Goal: Information Seeking & Learning: Find specific fact

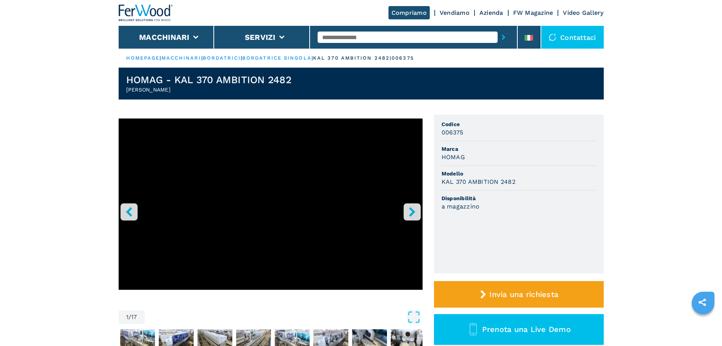
click at [337, 36] on input "text" at bounding box center [408, 36] width 180 height 11
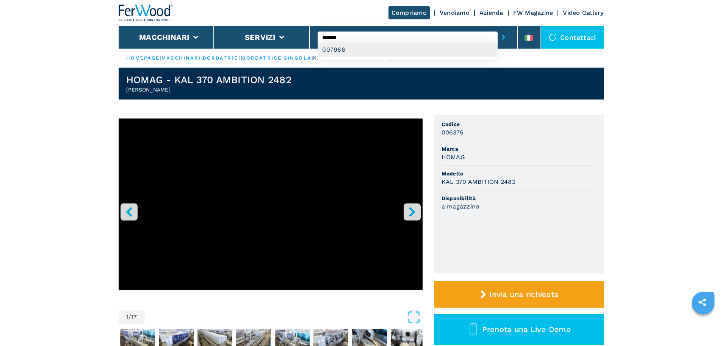
click at [344, 53] on div "007966" at bounding box center [408, 50] width 180 height 14
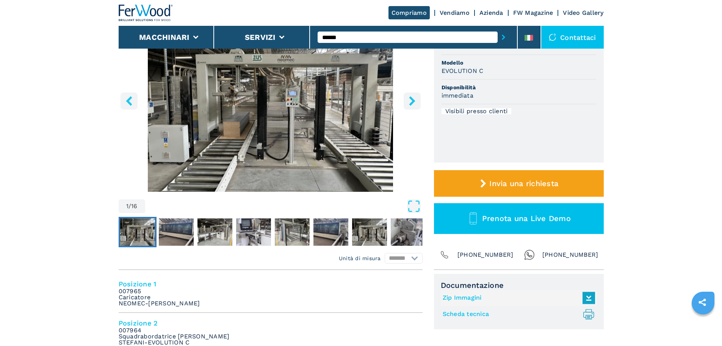
scroll to position [114, 0]
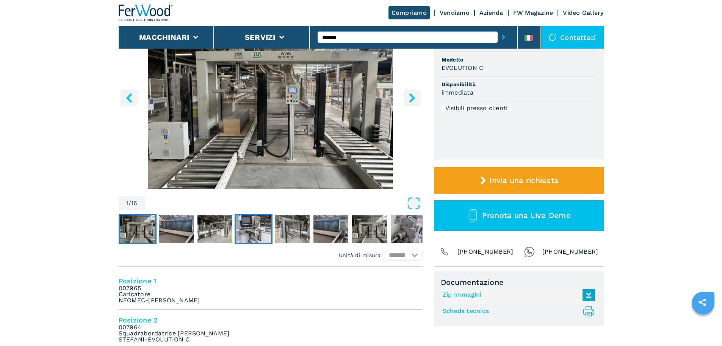
click at [262, 225] on img "Go to Slide 4" at bounding box center [253, 228] width 35 height 27
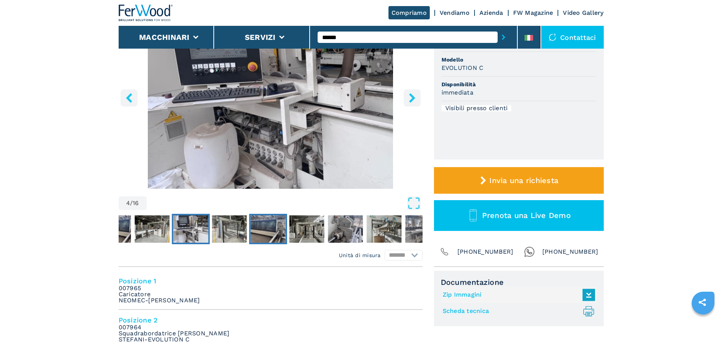
click at [262, 225] on img "Go to Slide 6" at bounding box center [268, 228] width 35 height 27
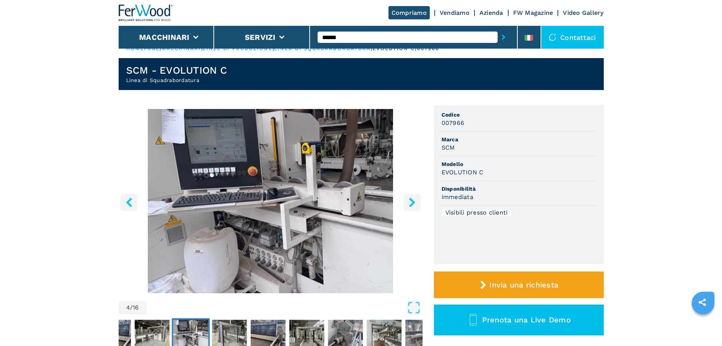
scroll to position [0, 0]
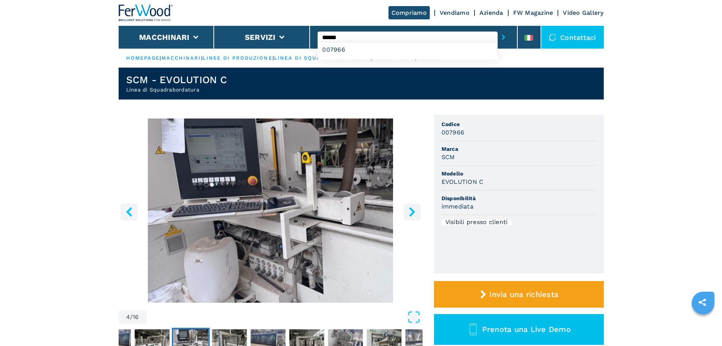
drag, startPoint x: 356, startPoint y: 39, endPoint x: 334, endPoint y: 39, distance: 22.0
click at [334, 39] on input "******" at bounding box center [408, 36] width 180 height 11
click at [432, 51] on div "007329" at bounding box center [408, 50] width 180 height 14
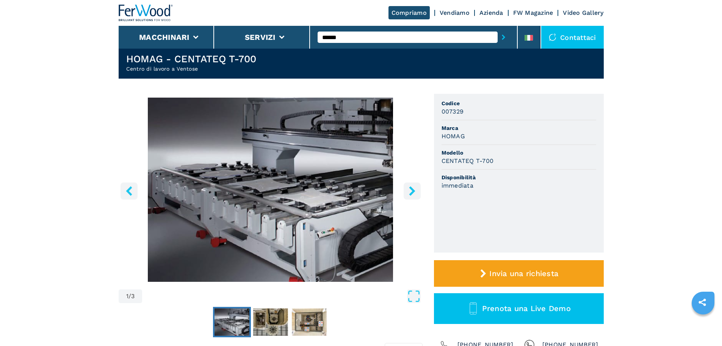
scroll to position [38, 0]
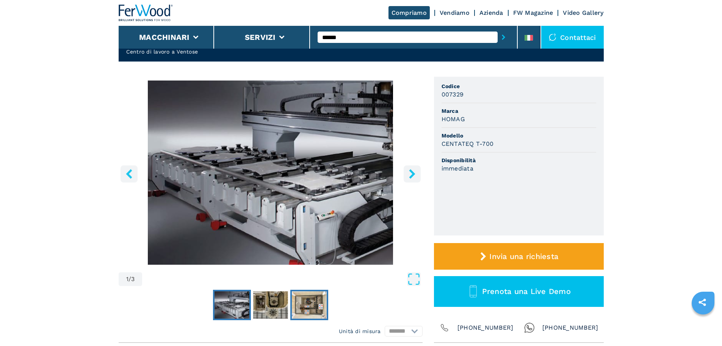
click at [291, 293] on button "Go to Slide 3" at bounding box center [310, 304] width 38 height 30
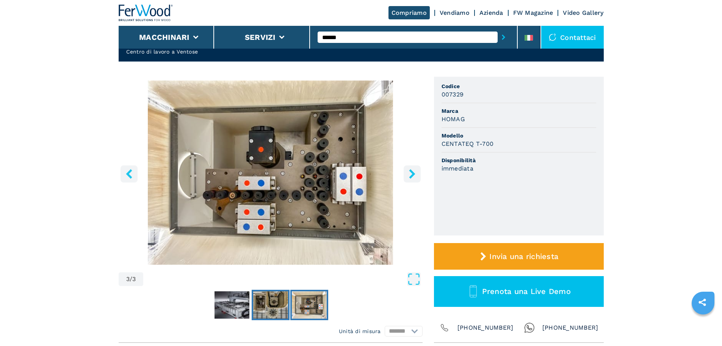
click at [277, 294] on img "Go to Slide 2" at bounding box center [270, 304] width 35 height 27
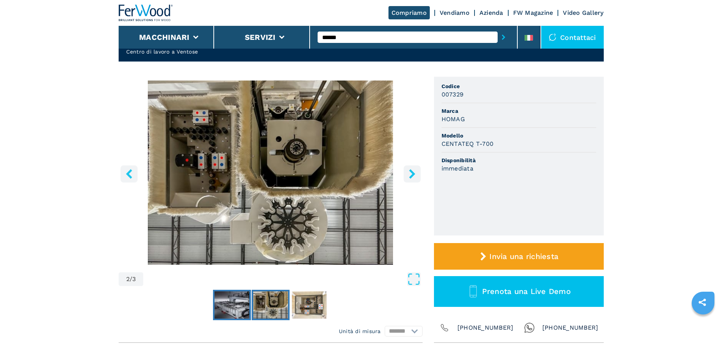
click at [238, 291] on img "Go to Slide 1" at bounding box center [232, 304] width 35 height 27
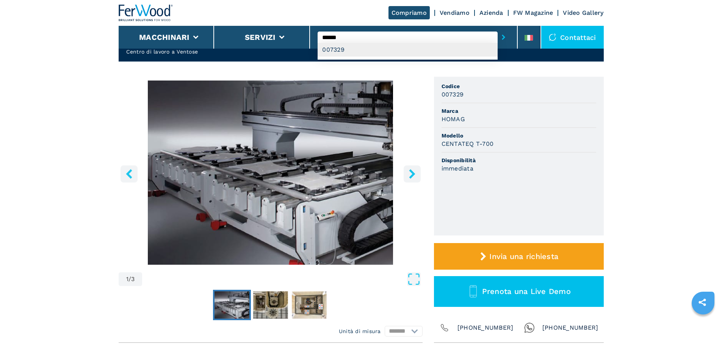
drag, startPoint x: 354, startPoint y: 38, endPoint x: 339, endPoint y: 48, distance: 17.9
click at [339, 43] on div "****** 007329" at bounding box center [408, 36] width 180 height 11
type input "******"
click at [339, 48] on div "007328" at bounding box center [408, 50] width 180 height 14
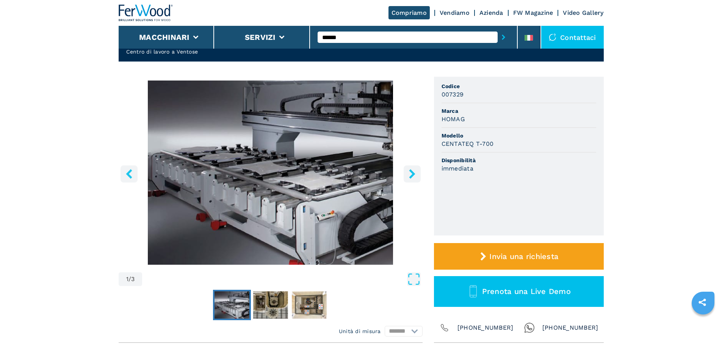
scroll to position [0, 0]
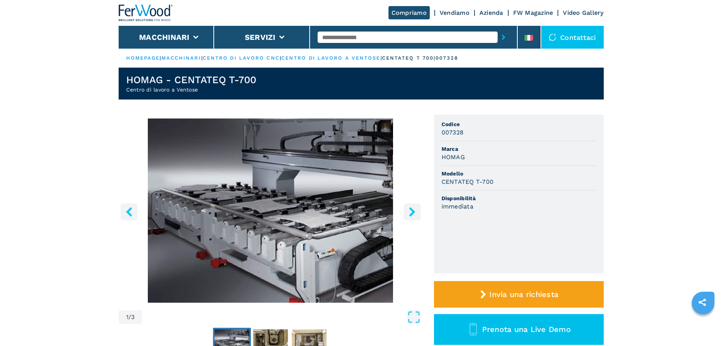
click at [346, 37] on input "text" at bounding box center [408, 36] width 180 height 11
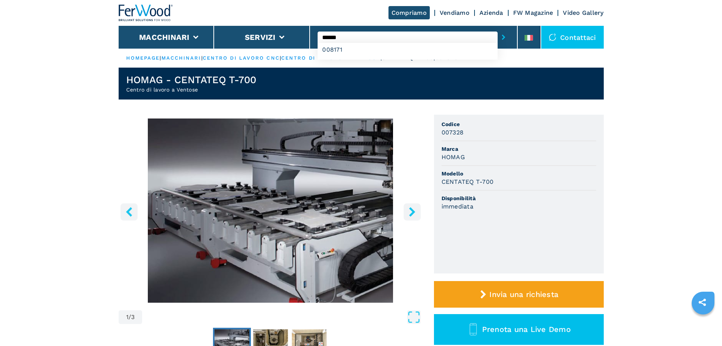
type input "******"
click at [498, 28] on button "submit-button" at bounding box center [504, 36] width 12 height 17
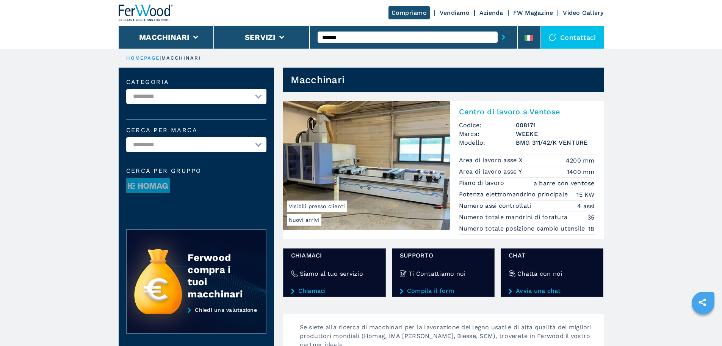
click at [479, 109] on h2 "Centro di lavoro a Ventose" at bounding box center [527, 111] width 136 height 9
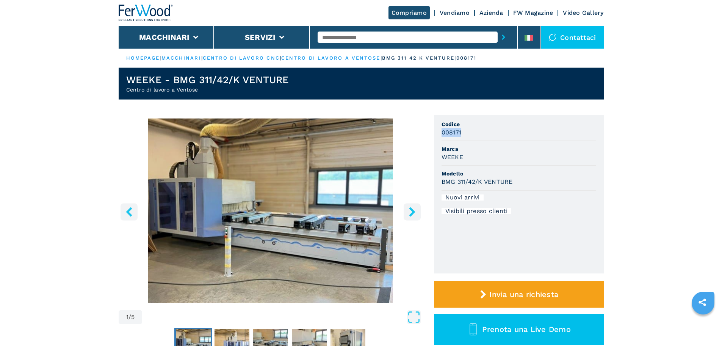
drag, startPoint x: 462, startPoint y: 133, endPoint x: 438, endPoint y: 134, distance: 23.9
click at [438, 134] on ul "Codice 008171 Marca WEEKE Modello BMG 311/42/K VENTURE Nuovi arrivi Visibili pr…" at bounding box center [519, 194] width 170 height 159
click at [451, 157] on h3 "WEEKE" at bounding box center [453, 156] width 22 height 9
copy h3 "WEEKE"
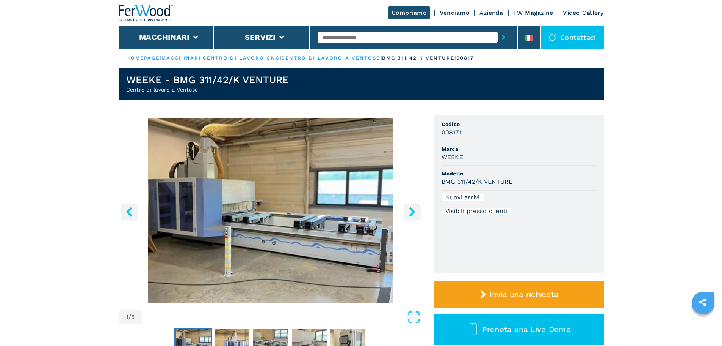
click at [446, 179] on h3 "BMG 311/42/K VENTURE" at bounding box center [477, 181] width 71 height 9
copy h3 "BMG 311/42/K VENTURE"
click at [181, 83] on h1 "WEEKE - BMG 311/42/K VENTURE" at bounding box center [207, 80] width 163 height 12
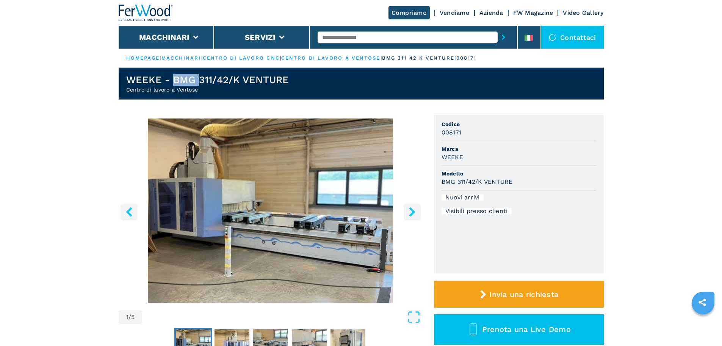
click at [181, 83] on h1 "WEEKE - BMG 311/42/K VENTURE" at bounding box center [207, 80] width 163 height 12
copy h1 "WEEKE - BMG 311/42/K VENTURE"
click at [524, 44] on li at bounding box center [529, 37] width 23 height 23
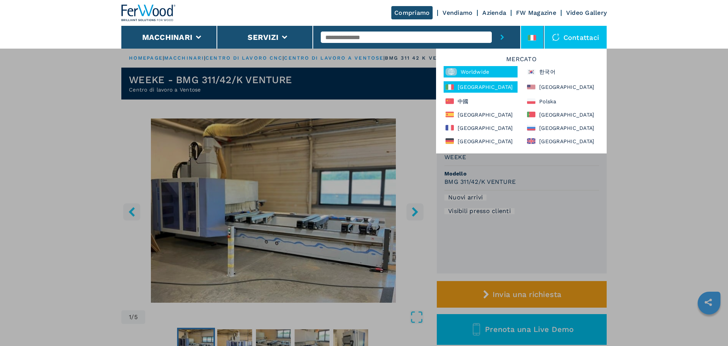
click at [466, 70] on div "Worldwide" at bounding box center [481, 71] width 74 height 11
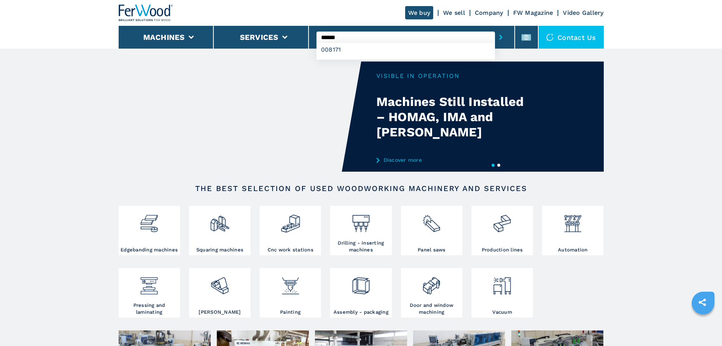
type input "******"
click at [495, 28] on button "submit-button" at bounding box center [501, 36] width 12 height 17
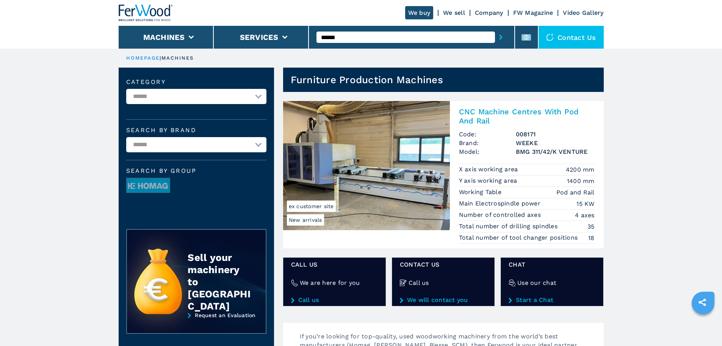
click at [413, 171] on img at bounding box center [366, 165] width 167 height 129
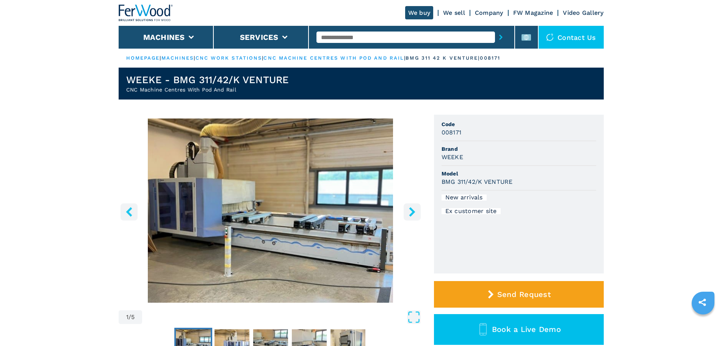
click at [154, 85] on h1 "WEEKE - BMG 311/42/K VENTURE" at bounding box center [207, 80] width 163 height 12
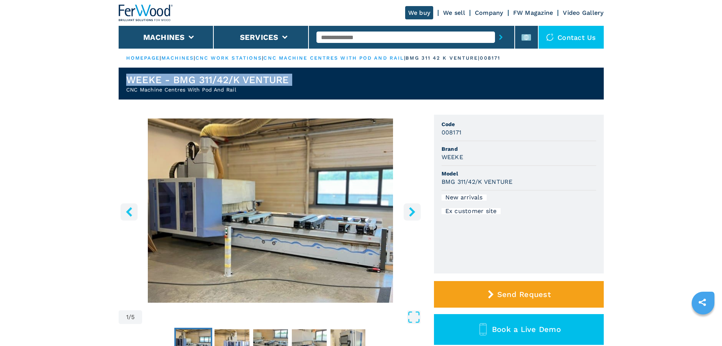
click at [154, 85] on h1 "WEEKE - BMG 311/42/K VENTURE" at bounding box center [207, 80] width 163 height 12
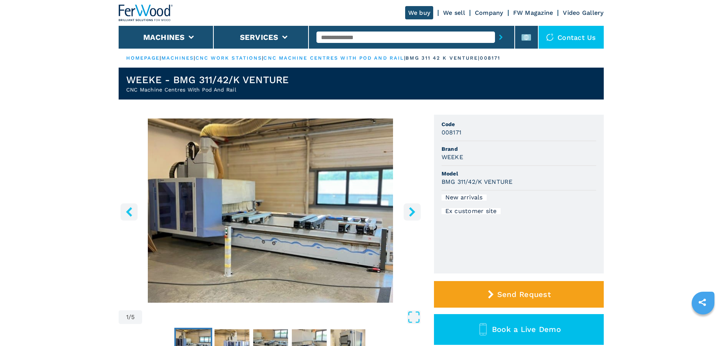
click at [153, 92] on h2 "CNC Machine Centres With Pod And Rail" at bounding box center [207, 90] width 163 height 8
copy h2 "CNC Machine Centres With Pod And Rail"
